Goal: Transaction & Acquisition: Purchase product/service

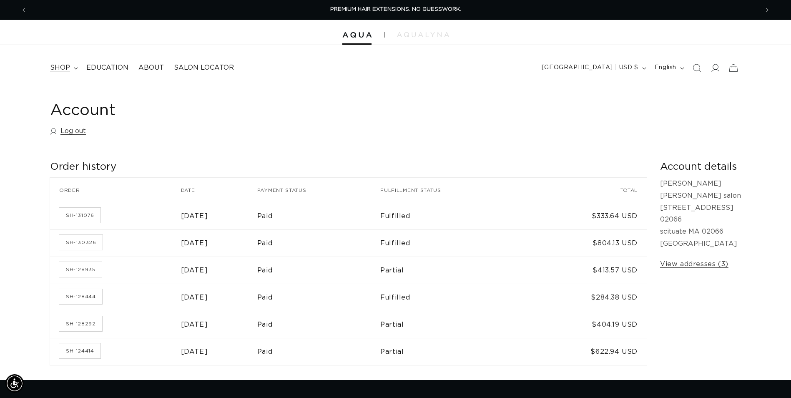
click at [71, 70] on summary "shop" at bounding box center [63, 67] width 36 height 19
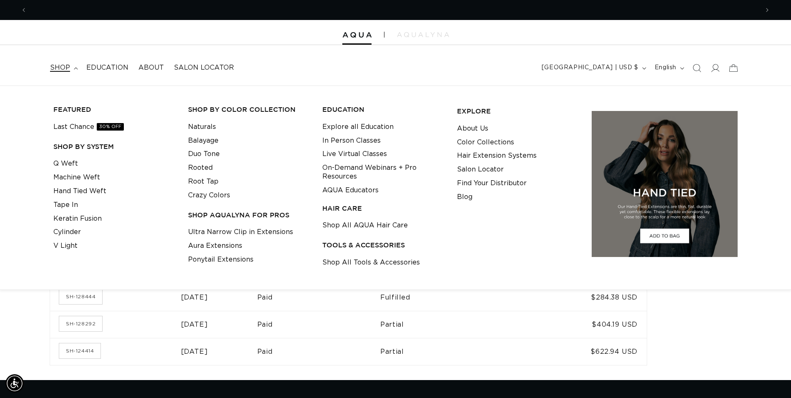
scroll to position [0, 732]
click at [86, 220] on link "Keratin Fusion" at bounding box center [77, 219] width 48 height 14
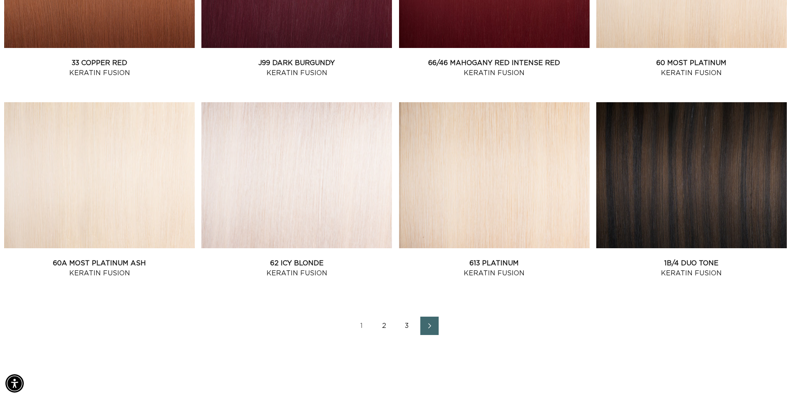
scroll to position [0, 1464]
click at [408, 323] on link "3" at bounding box center [407, 326] width 18 height 18
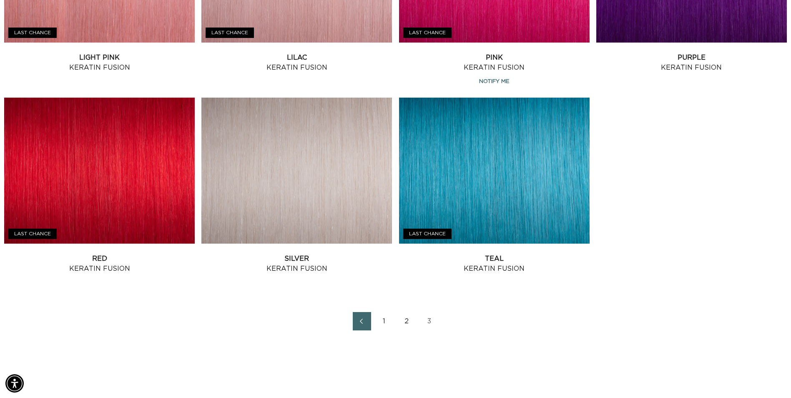
scroll to position [584, 0]
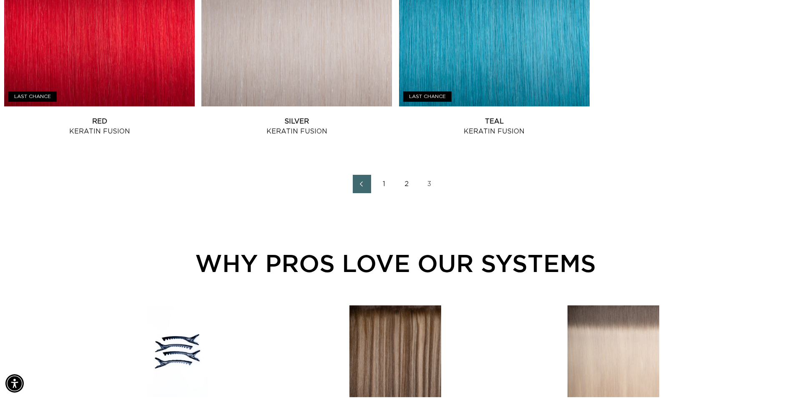
click at [407, 183] on link "2" at bounding box center [407, 184] width 18 height 18
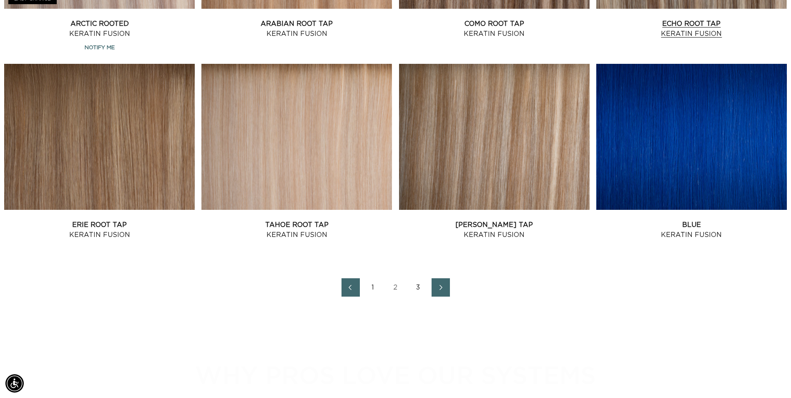
scroll to position [1085, 0]
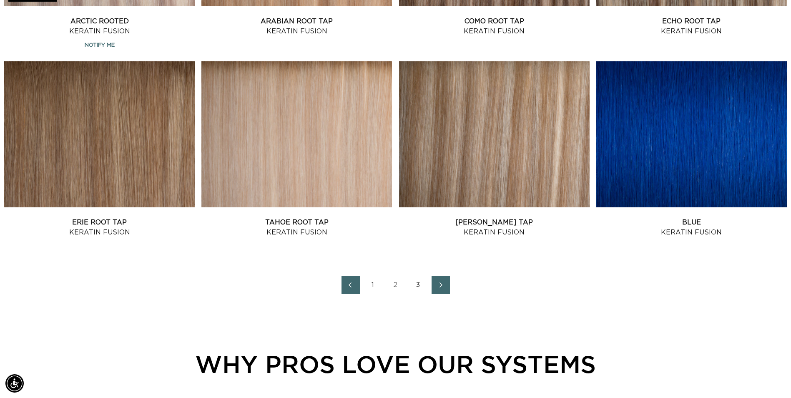
click at [528, 217] on link "Victoria Root Tap Keratin Fusion" at bounding box center [494, 227] width 191 height 20
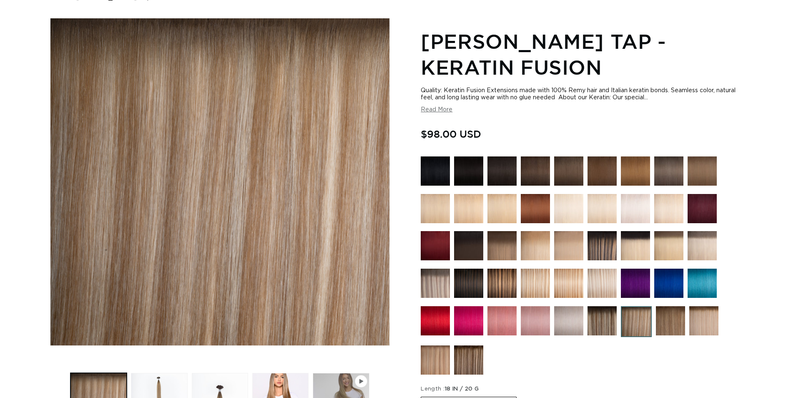
scroll to position [250, 0]
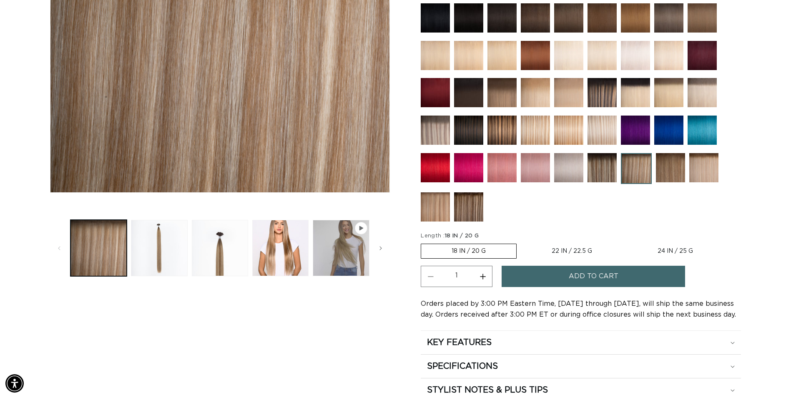
click at [491, 253] on label "18 IN / 20 G Variant sold out or unavailable" at bounding box center [469, 251] width 96 height 15
click at [423, 242] on input "18 IN / 20 G Variant sold out or unavailable" at bounding box center [423, 242] width 0 height 0
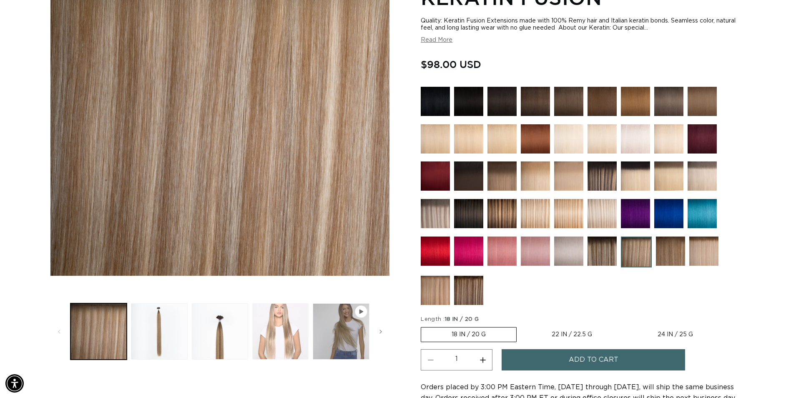
click at [265, 334] on button "Load image 4 in gallery view" at bounding box center [280, 331] width 56 height 56
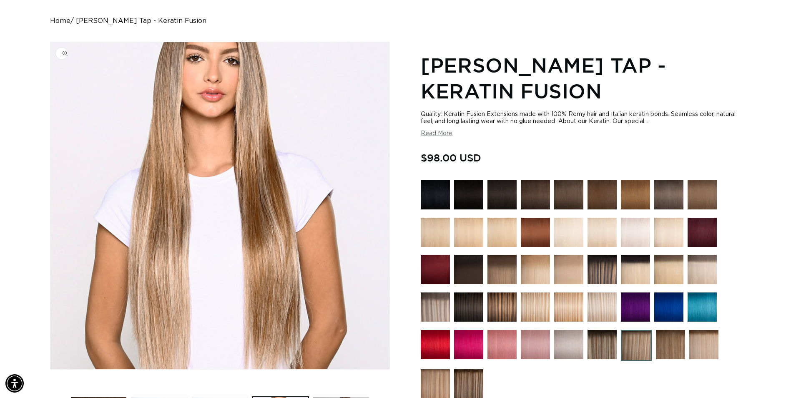
scroll to position [157, 0]
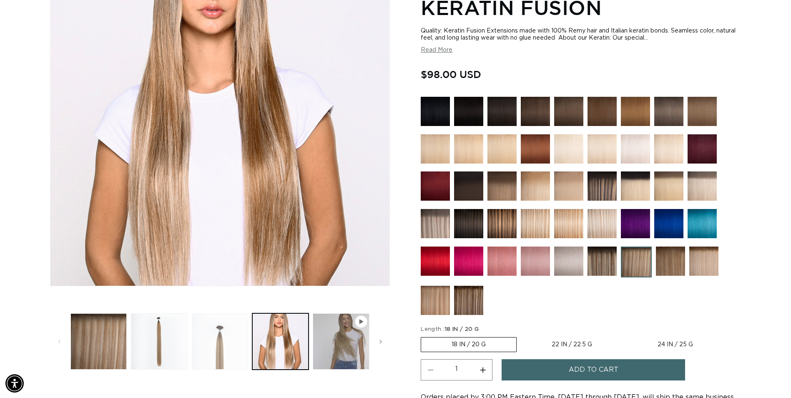
click at [240, 352] on button "Load image 3 in gallery view" at bounding box center [220, 341] width 56 height 56
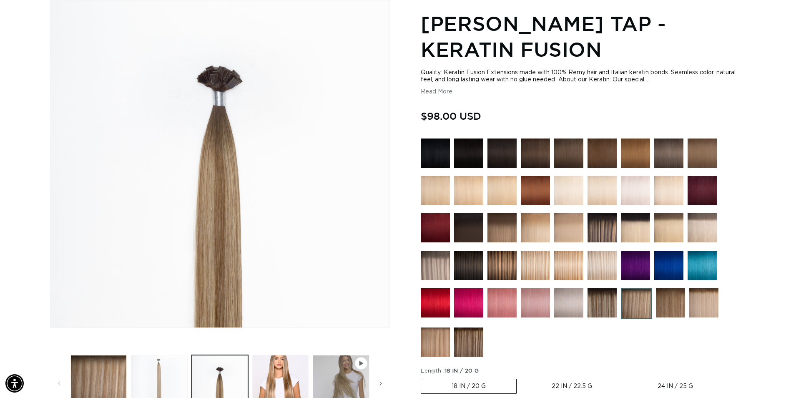
scroll to position [0, 0]
click at [168, 362] on button "Load image 2 in gallery view" at bounding box center [159, 383] width 56 height 56
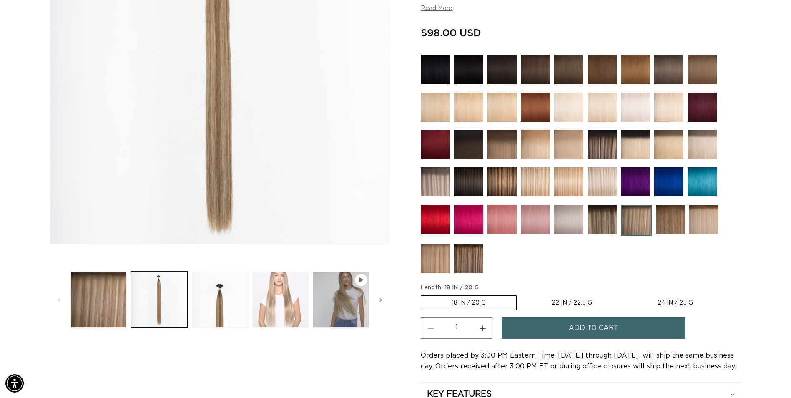
click at [264, 298] on button "Load image 4 in gallery view" at bounding box center [280, 300] width 56 height 56
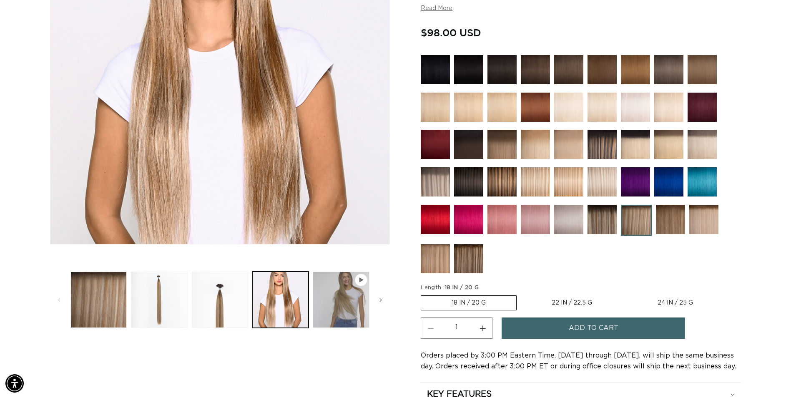
click at [489, 306] on label "18 IN / 20 G Variant sold out or unavailable" at bounding box center [469, 302] width 96 height 15
click at [423, 294] on input "18 IN / 20 G Variant sold out or unavailable" at bounding box center [423, 294] width 0 height 0
click at [590, 335] on span "Add to cart" at bounding box center [594, 328] width 50 height 21
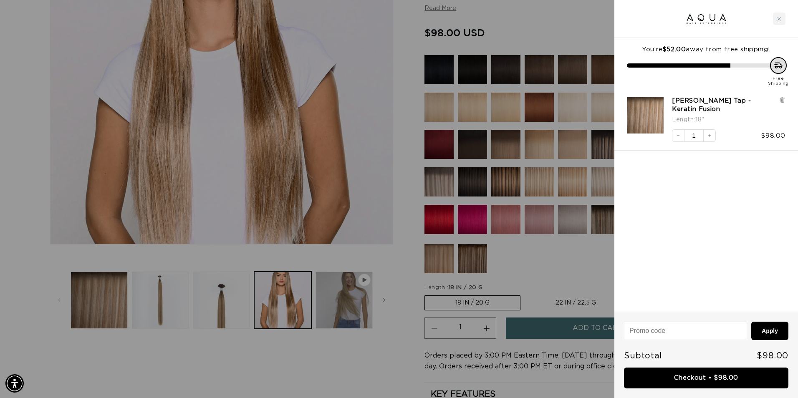
scroll to position [0, 738]
click at [650, 375] on link "Checkout • $98.00" at bounding box center [706, 378] width 164 height 21
